Goal: Task Accomplishment & Management: Use online tool/utility

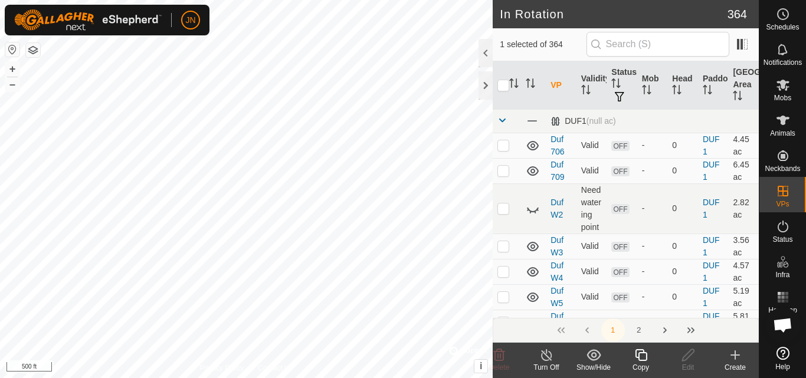
click at [638, 356] on icon at bounding box center [641, 355] width 12 height 12
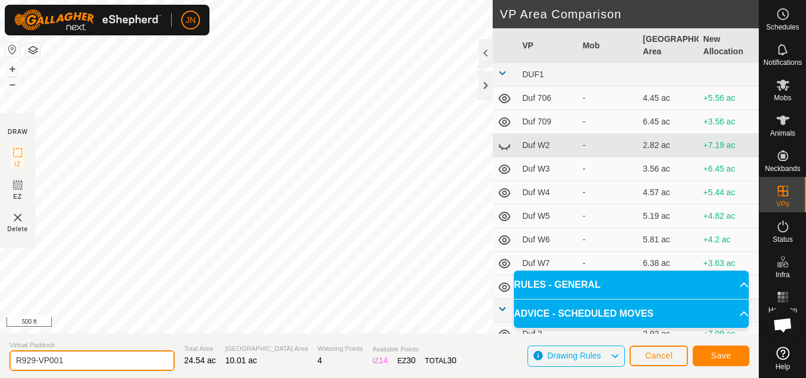
click at [73, 358] on input "R929-VP001" at bounding box center [91, 360] width 165 height 21
type input "R102"
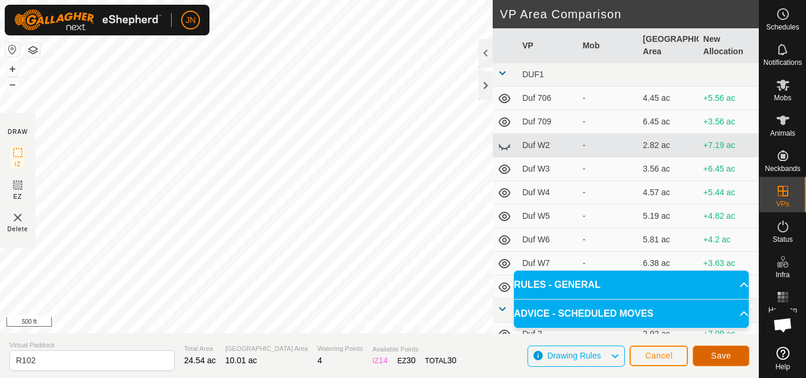
click at [712, 354] on span "Save" at bounding box center [721, 355] width 20 height 9
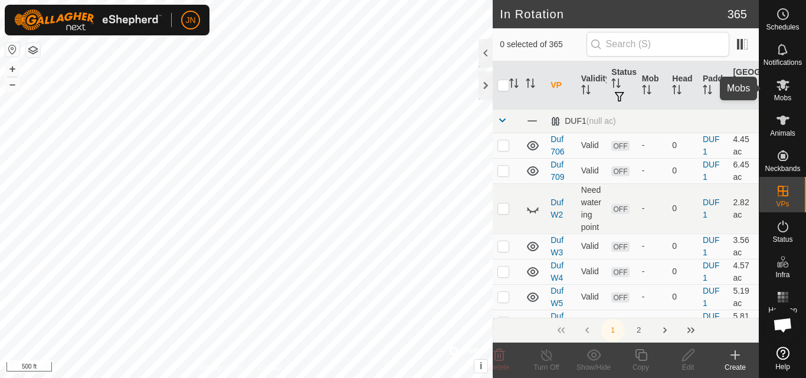
click at [791, 86] on es-mob-svg-icon at bounding box center [782, 84] width 21 height 19
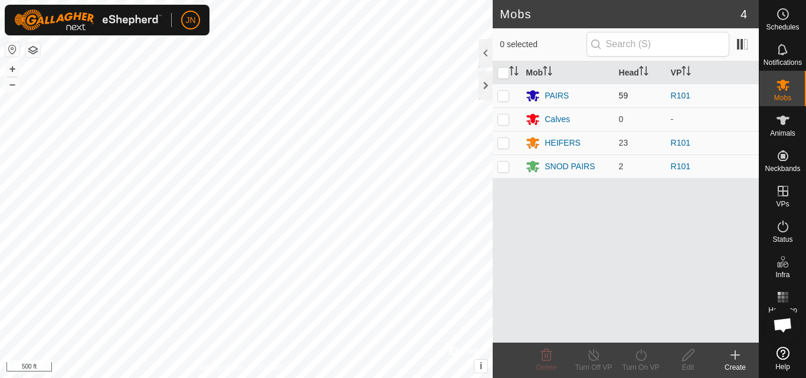
click at [501, 94] on p-checkbox at bounding box center [503, 95] width 12 height 9
checkbox input "true"
click at [500, 143] on p-checkbox at bounding box center [503, 142] width 12 height 9
checkbox input "true"
click at [503, 166] on p-checkbox at bounding box center [503, 166] width 12 height 9
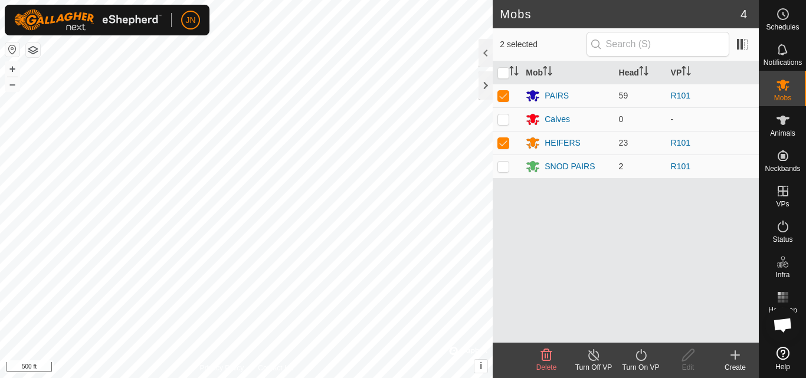
checkbox input "true"
click at [640, 356] on icon at bounding box center [640, 355] width 15 height 14
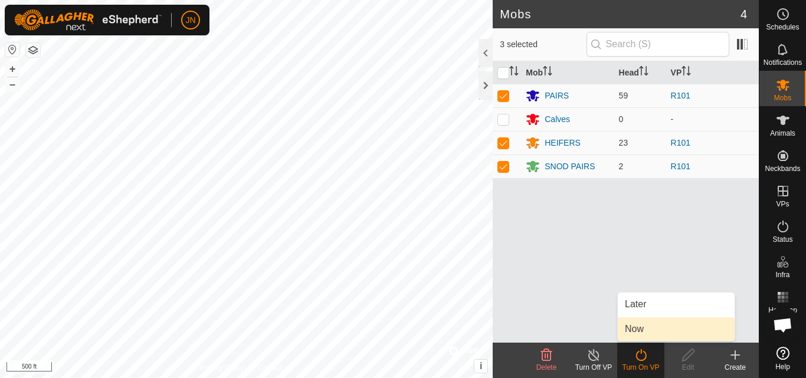
click at [637, 334] on link "Now" at bounding box center [675, 329] width 117 height 24
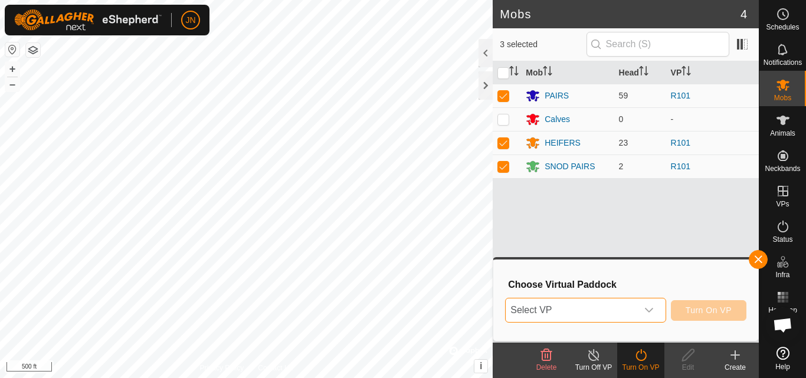
click at [566, 308] on span "Select VP" at bounding box center [570, 310] width 131 height 24
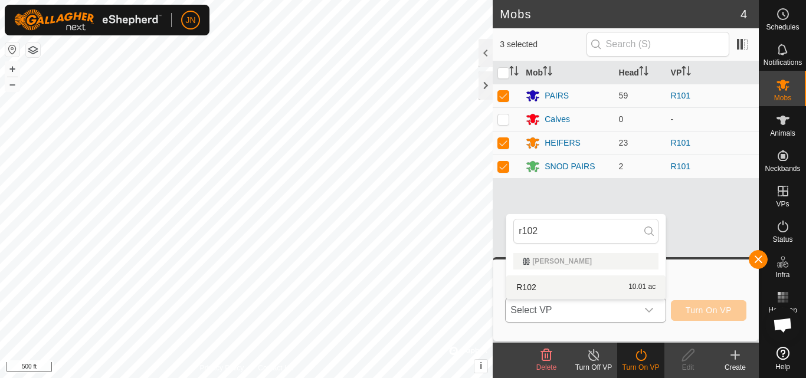
type input "r102"
click at [583, 291] on li "R102 10.01 ac" at bounding box center [585, 287] width 159 height 24
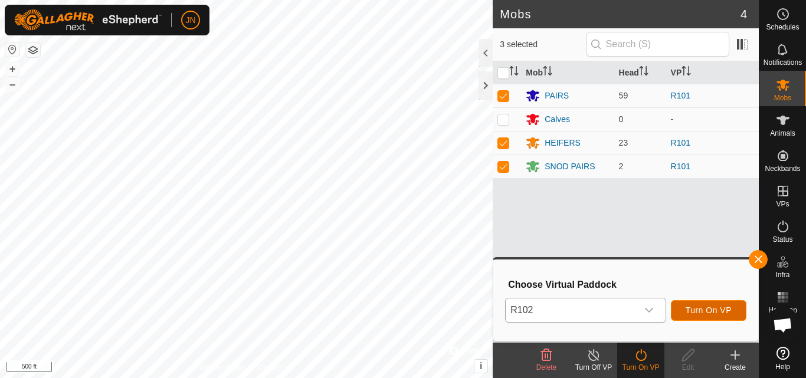
click at [709, 310] on span "Turn On VP" at bounding box center [708, 309] width 46 height 9
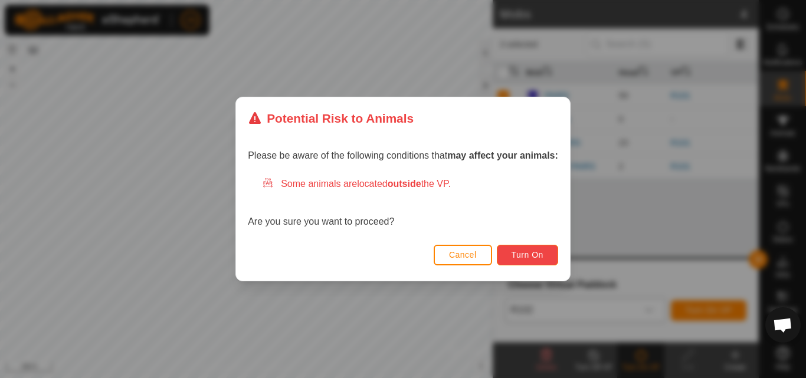
click at [527, 254] on span "Turn On" at bounding box center [527, 254] width 32 height 9
